Goal: Task Accomplishment & Management: Manage account settings

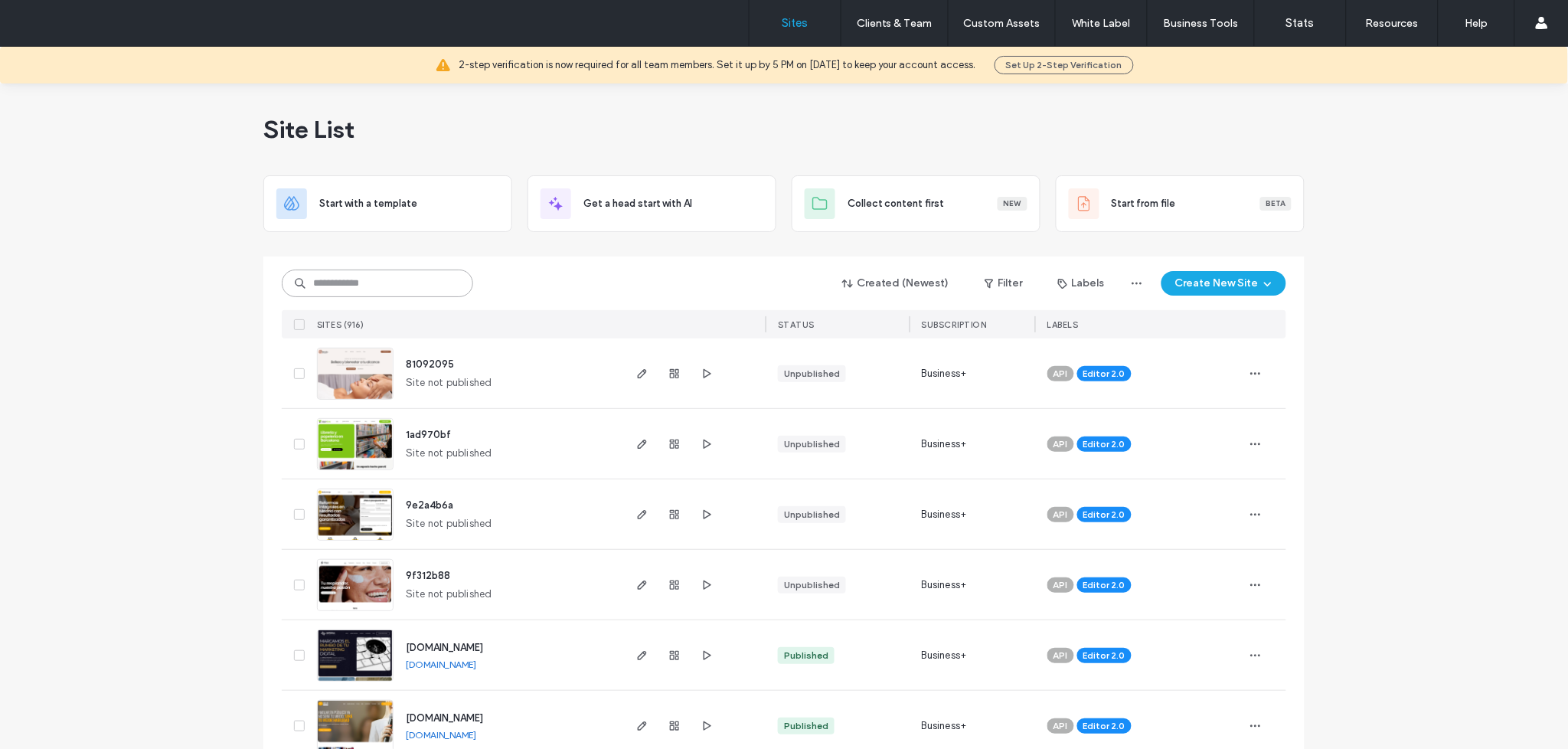
click at [384, 288] on input at bounding box center [377, 283] width 191 height 28
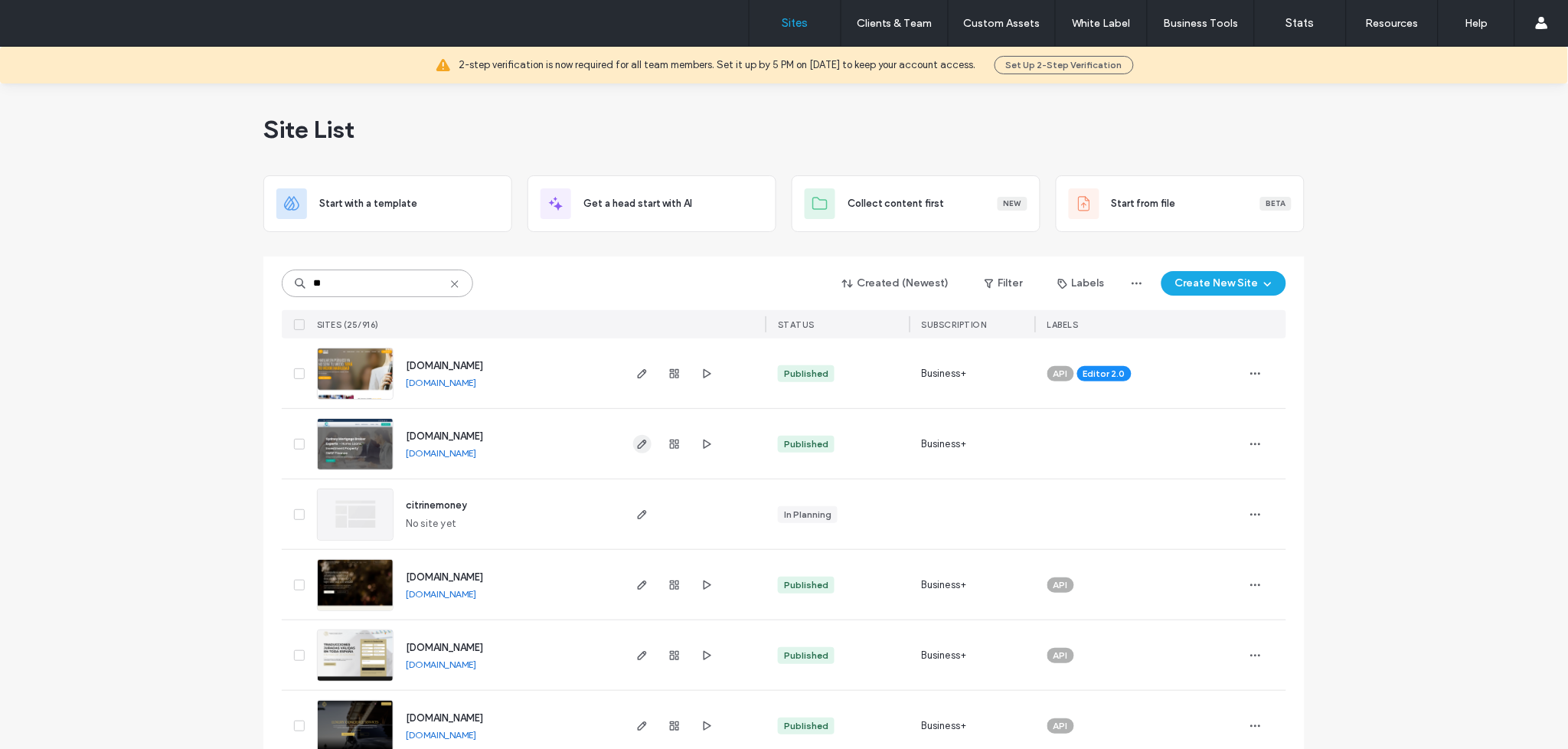
type input "**"
click at [638, 442] on use "button" at bounding box center [642, 444] width 9 height 9
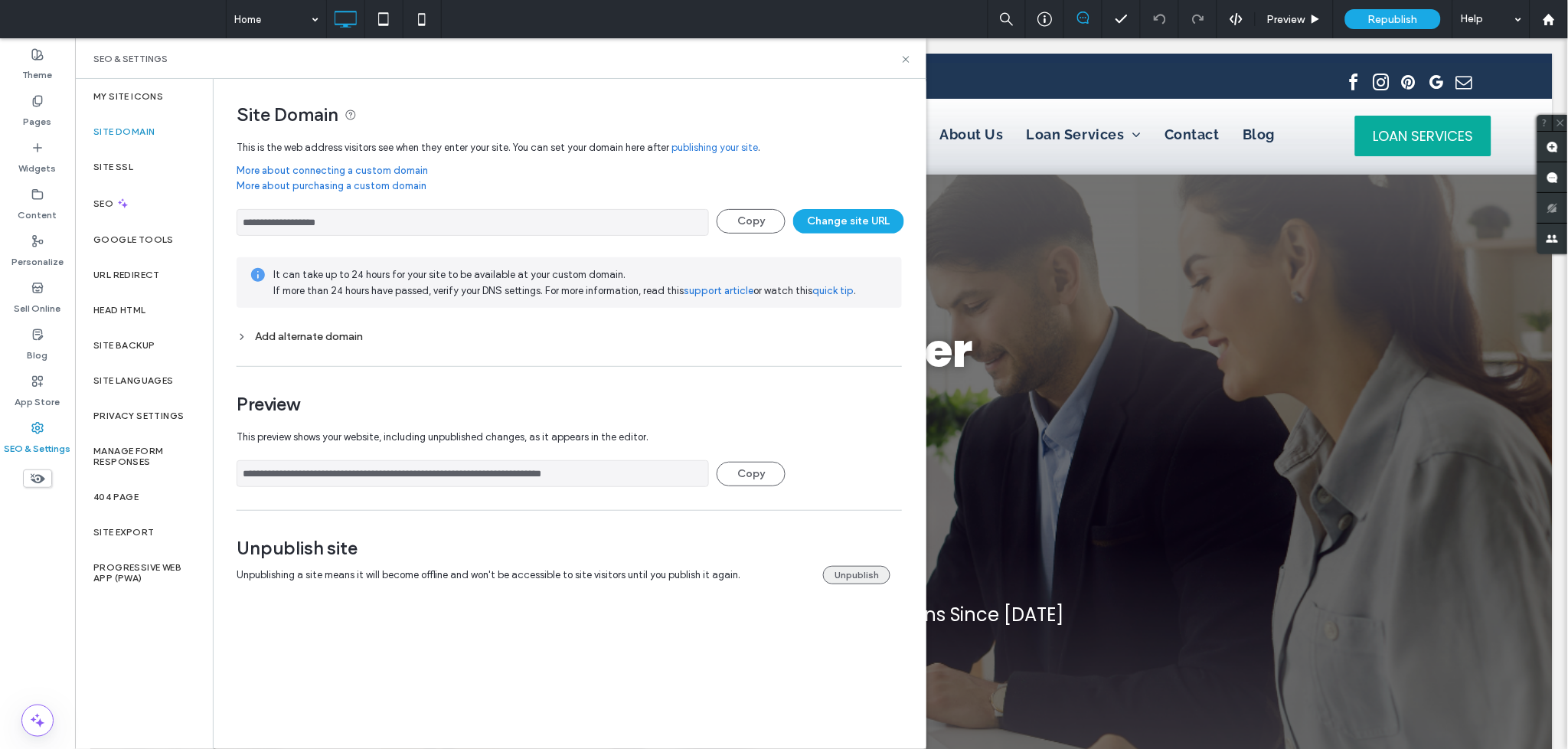
click at [867, 581] on button "Unpublish" at bounding box center [857, 575] width 67 height 19
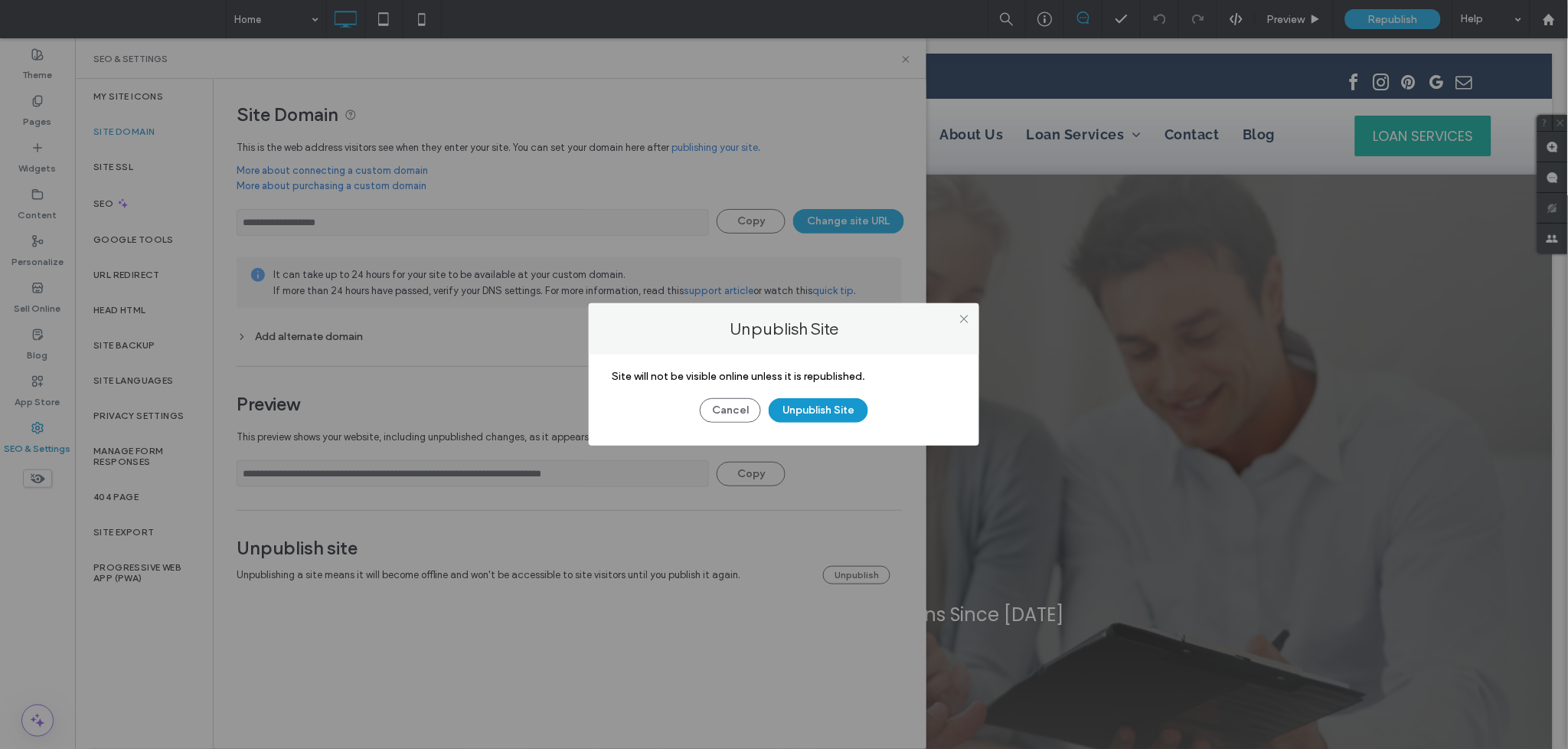
click at [855, 420] on button "Unpublish Site" at bounding box center [819, 410] width 100 height 24
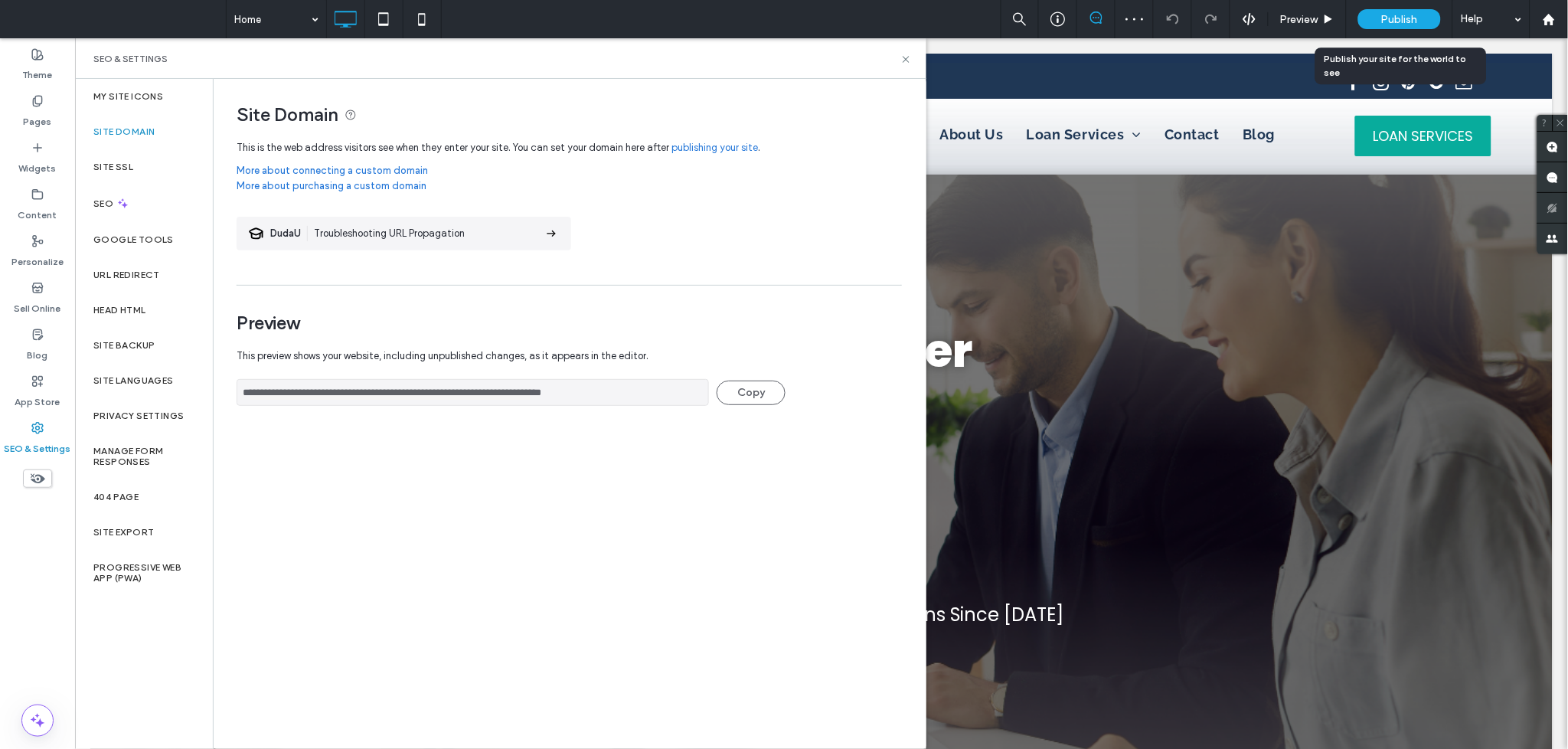
drag, startPoint x: 1420, startPoint y: 17, endPoint x: 1175, endPoint y: 138, distance: 273.3
click at [1420, 17] on div "Publish" at bounding box center [1400, 19] width 83 height 20
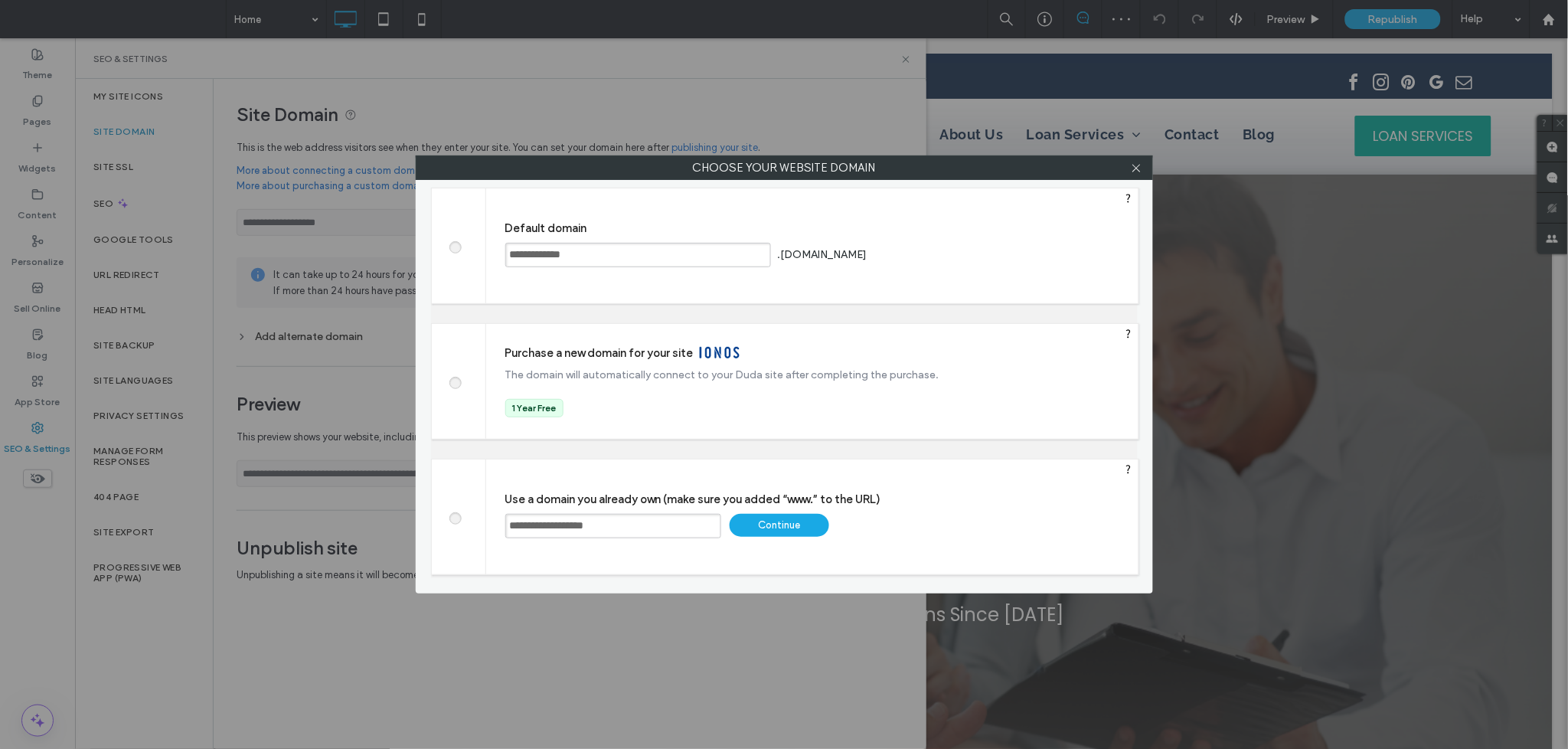
click at [769, 527] on div "Continue" at bounding box center [779, 525] width 100 height 23
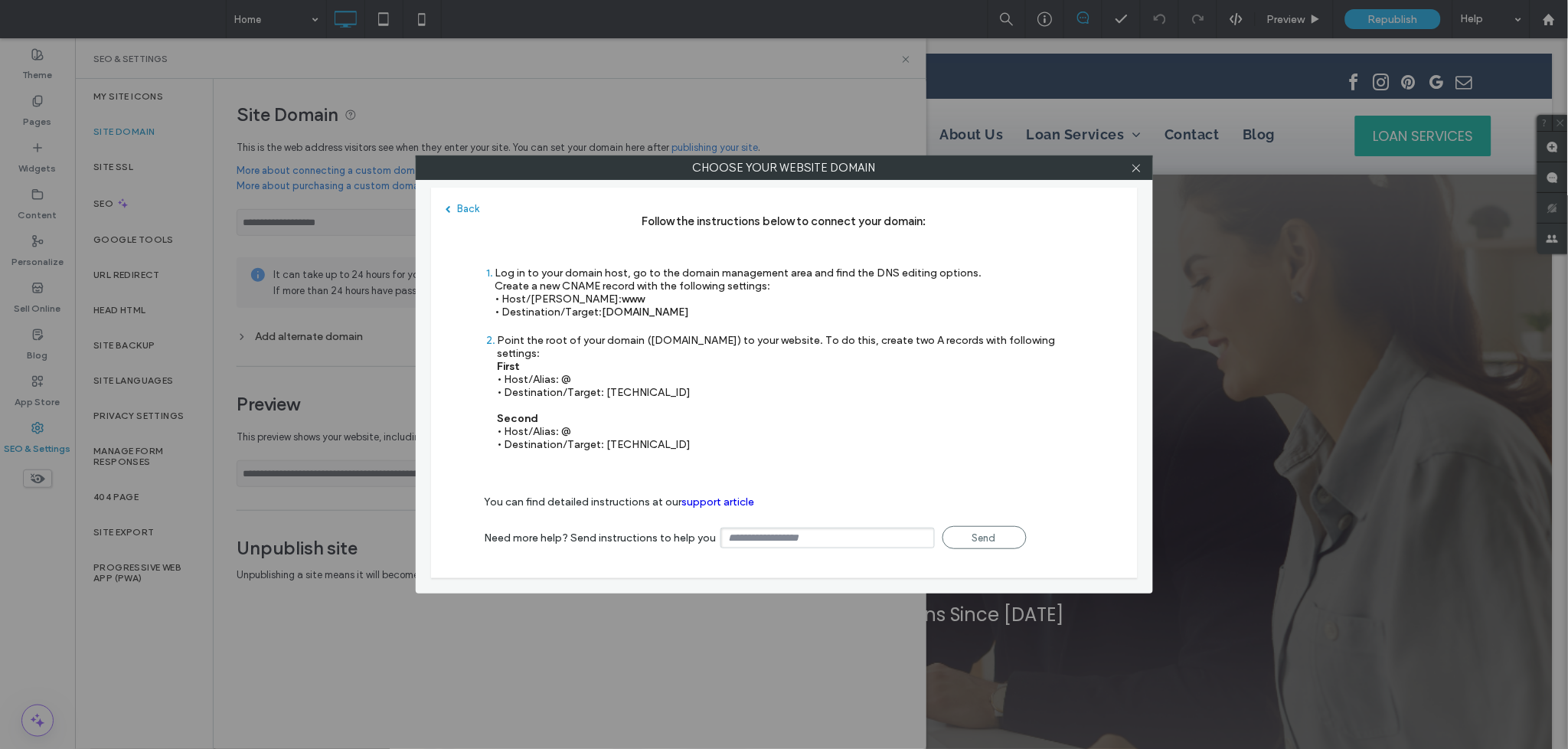
drag, startPoint x: 679, startPoint y: 431, endPoint x: 486, endPoint y: 270, distance: 251.3
click at [486, 270] on div "Follow the instructions below to connect your domain: 1 Log in to your domain h…" at bounding box center [784, 340] width 600 height 252
copy div "1 Log in to your domain host, go to the domain management area and find the DNS…"
click at [978, 526] on link "Send" at bounding box center [985, 537] width 84 height 23
click at [465, 207] on div "Back" at bounding box center [463, 209] width 34 height 12
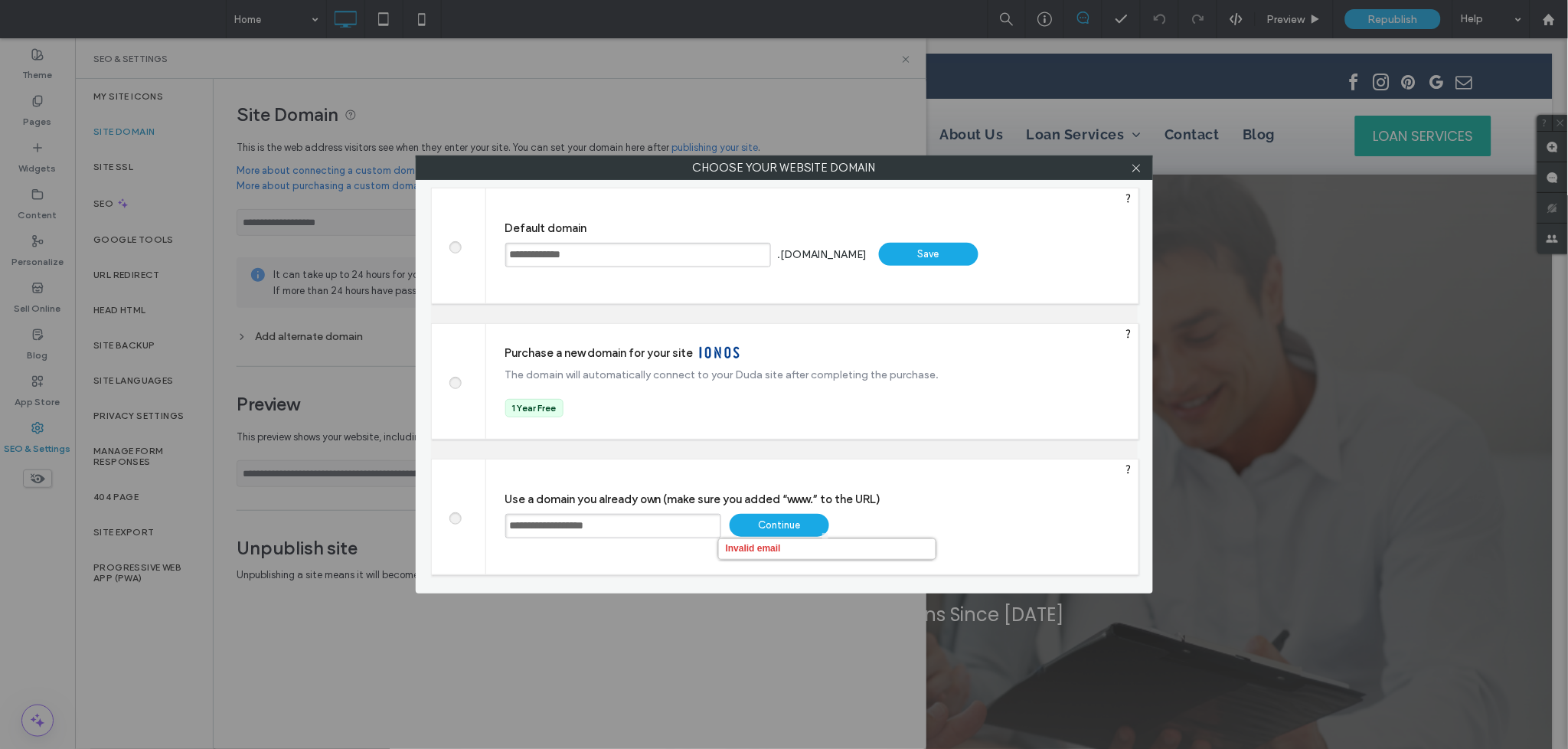
click at [807, 524] on div "Continue" at bounding box center [779, 525] width 100 height 23
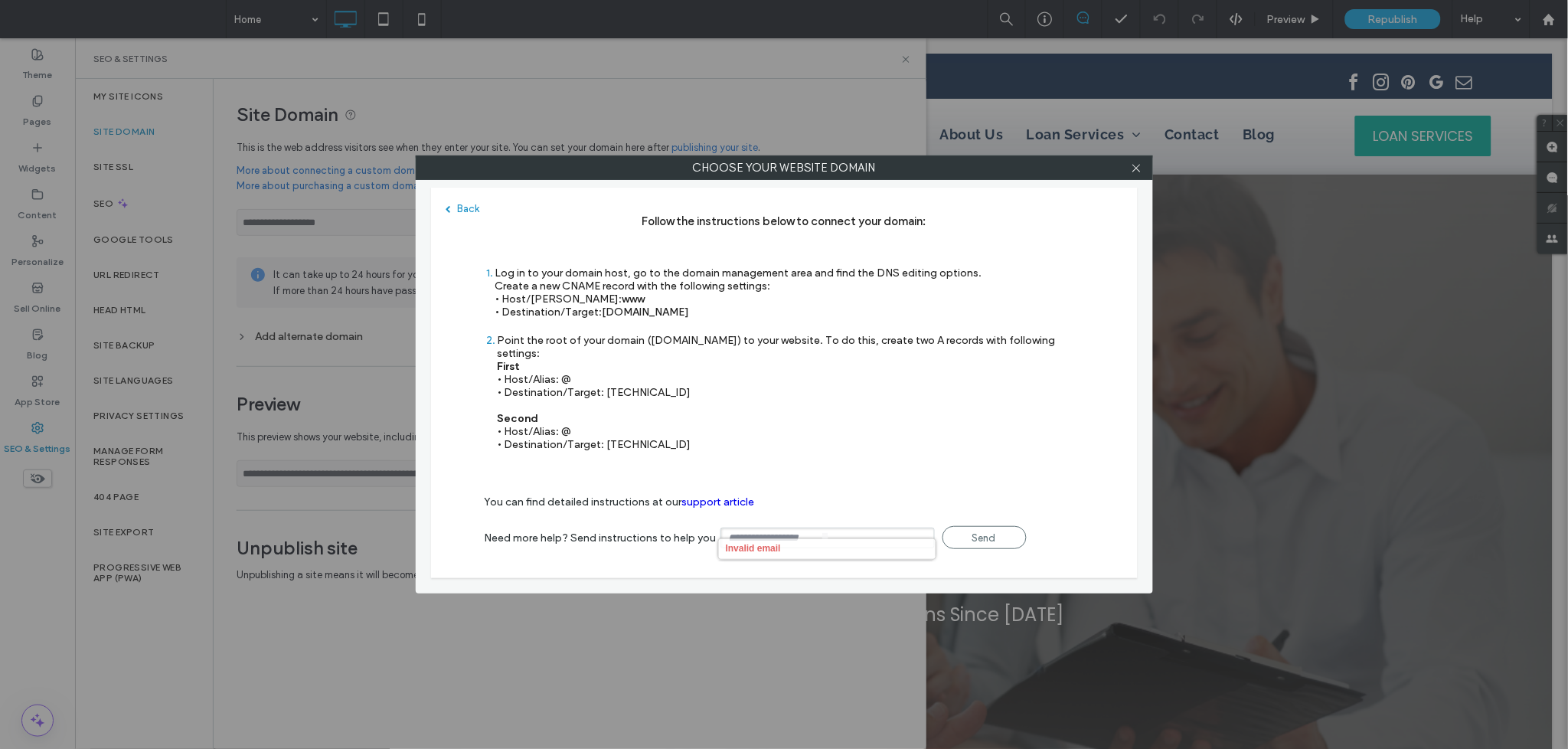
click at [892, 528] on input "text" at bounding box center [827, 538] width 214 height 21
click at [794, 528] on input "**********" at bounding box center [827, 538] width 214 height 21
click at [798, 528] on input "**********" at bounding box center [827, 538] width 214 height 21
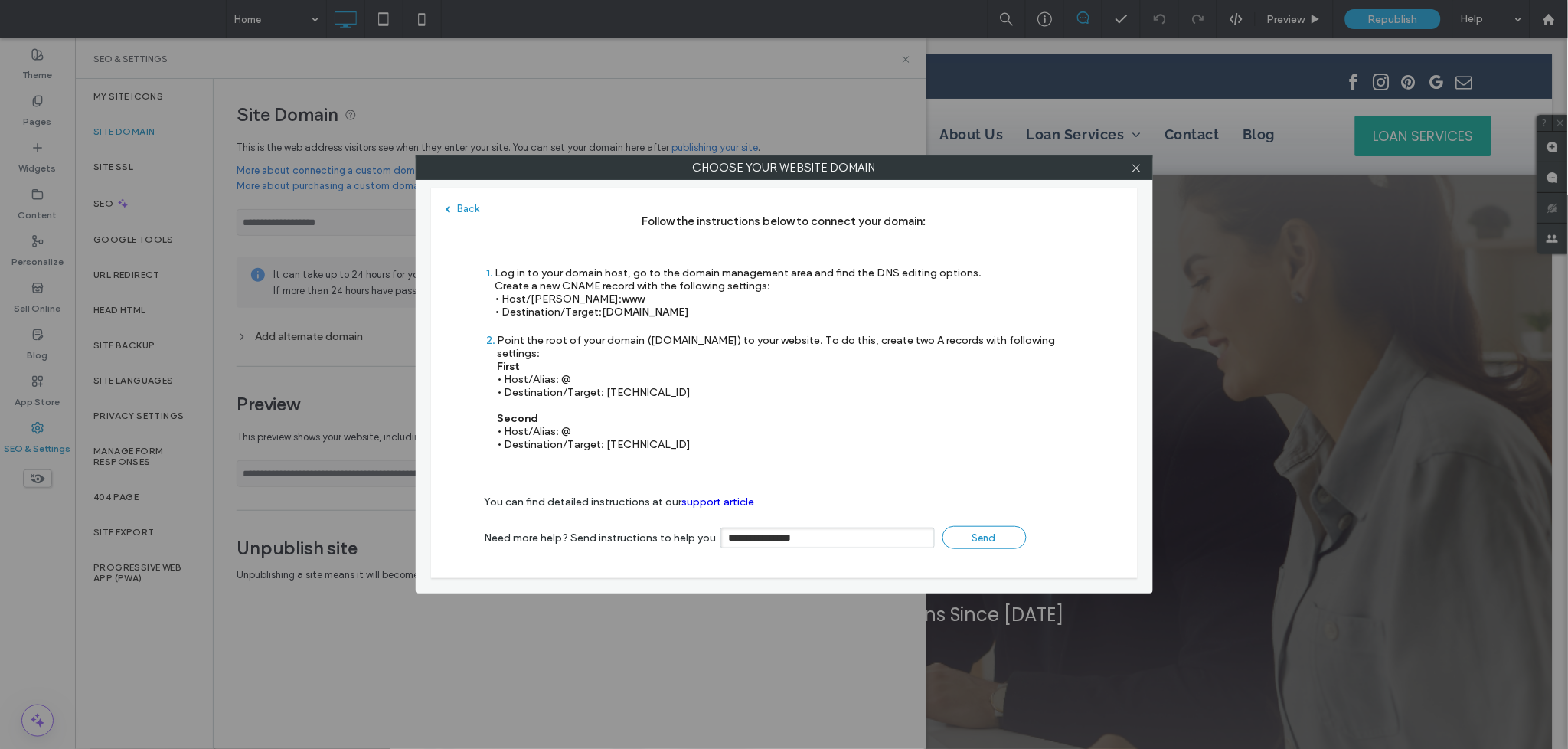
type input "**********"
click at [1006, 526] on link "Send" at bounding box center [985, 537] width 84 height 23
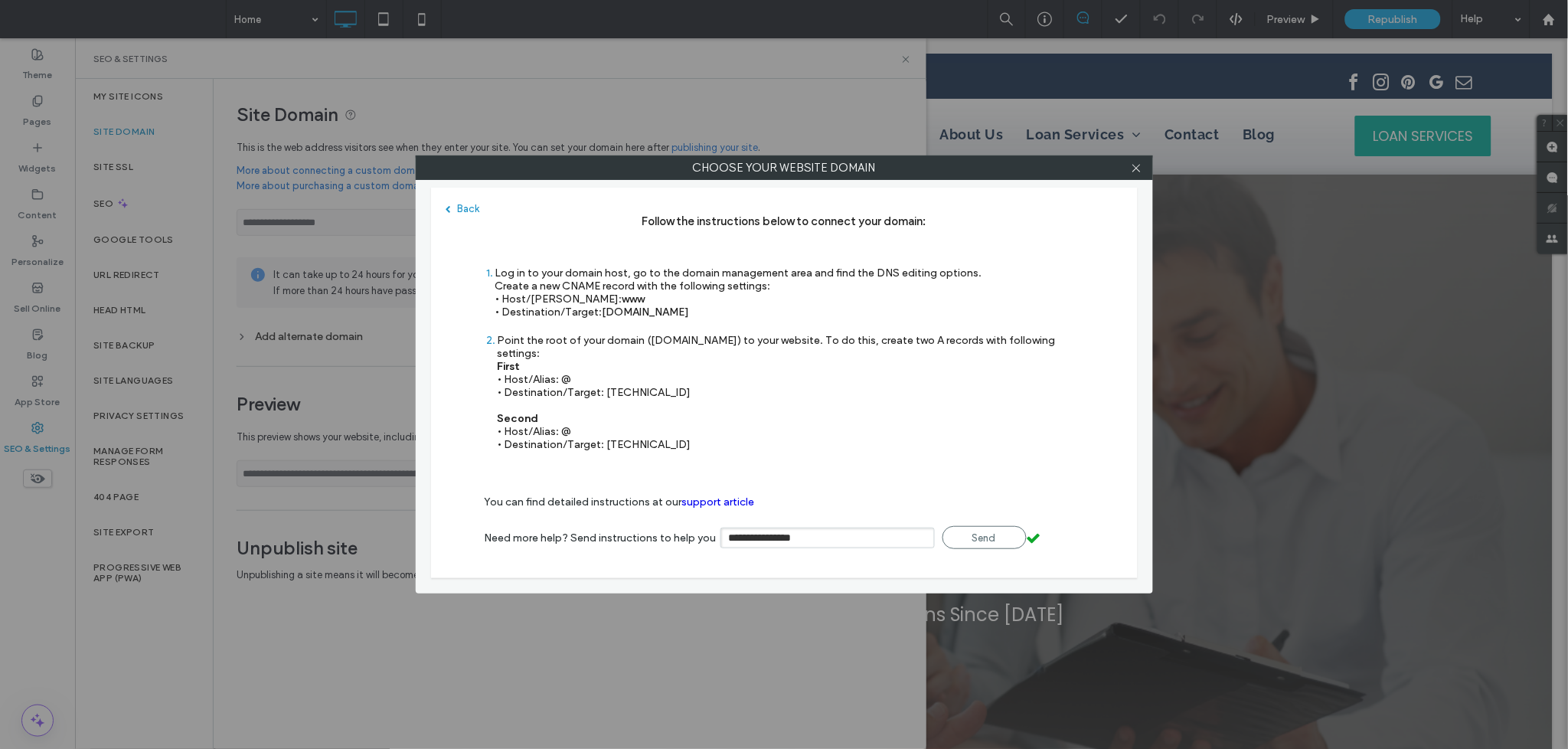
click at [658, 363] on div "Point the root of your domain (domain.com) to your website. To do this, create …" at bounding box center [790, 392] width 586 height 117
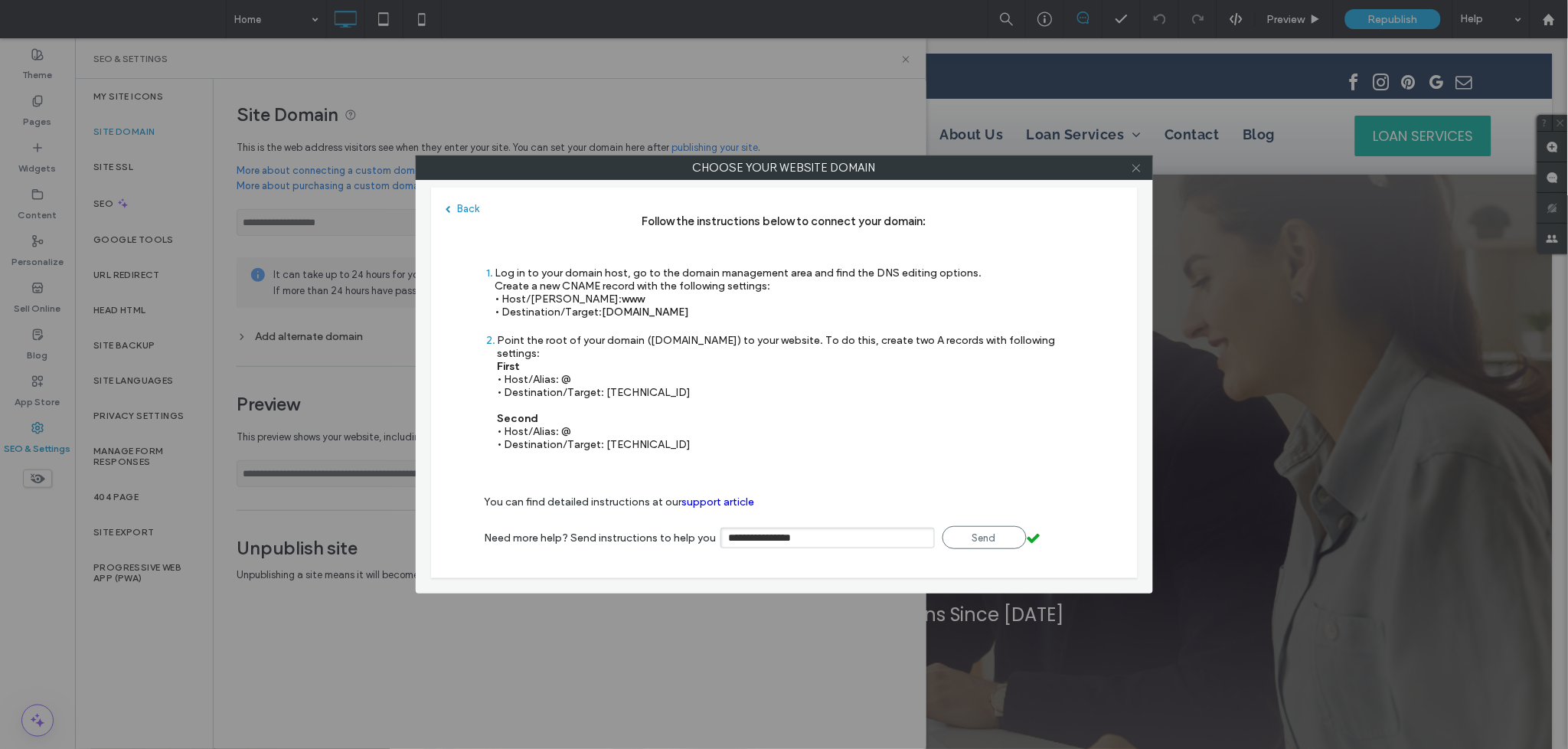
click at [1131, 170] on icon at bounding box center [1137, 168] width 12 height 12
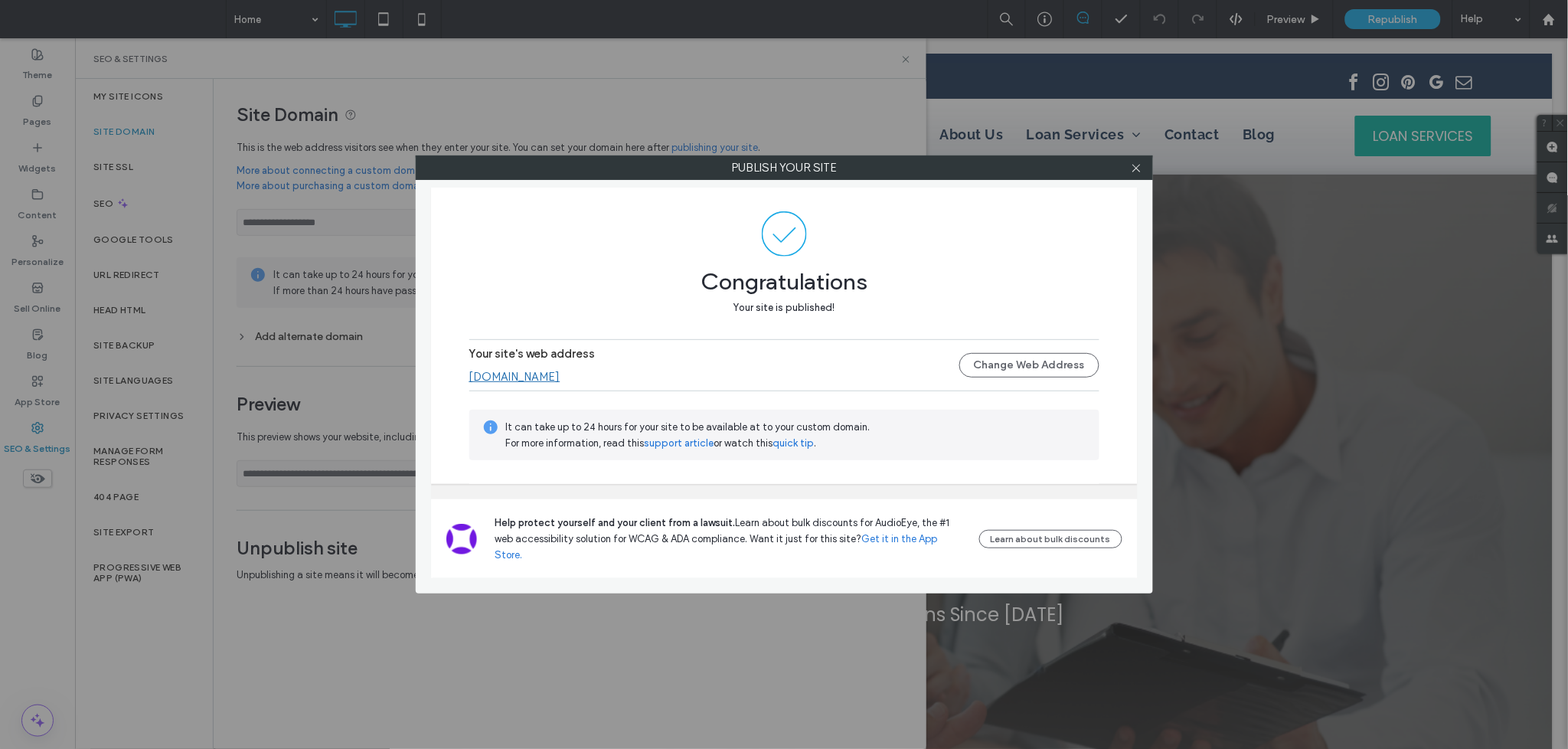
click at [549, 390] on div "Your site's web address www.citrinemoney.au Change Web Address" at bounding box center [784, 365] width 630 height 49
click at [551, 384] on link "[DOMAIN_NAME]" at bounding box center [515, 377] width 91 height 13
click at [1137, 171] on icon at bounding box center [1137, 168] width 12 height 12
